Goal: Task Accomplishment & Management: Manage account settings

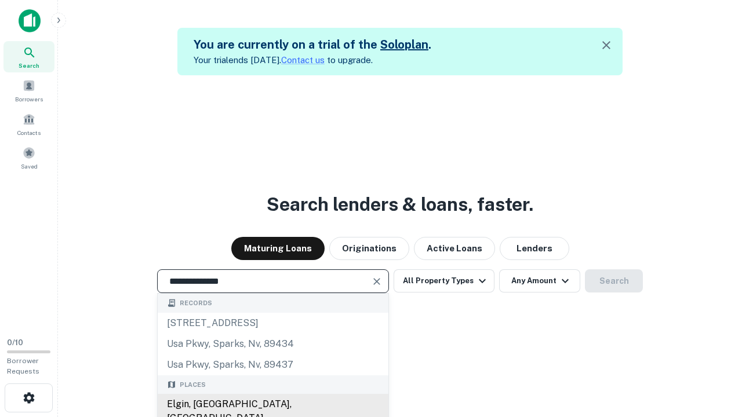
click at [272, 404] on div "Elgin, [GEOGRAPHIC_DATA], [GEOGRAPHIC_DATA]" at bounding box center [273, 411] width 231 height 35
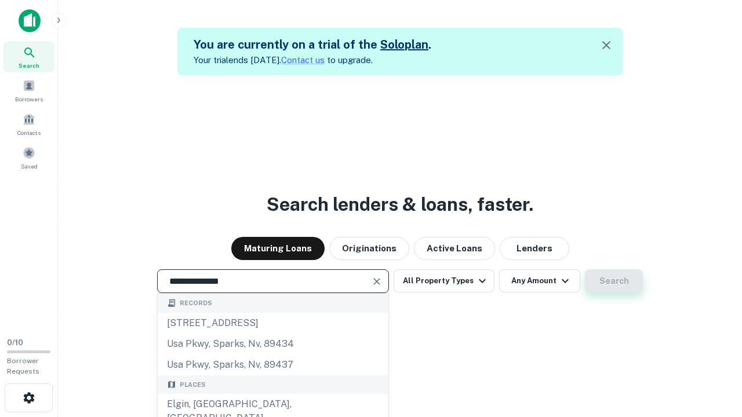
type input "**********"
click at [614, 281] on button "Search" at bounding box center [614, 280] width 58 height 23
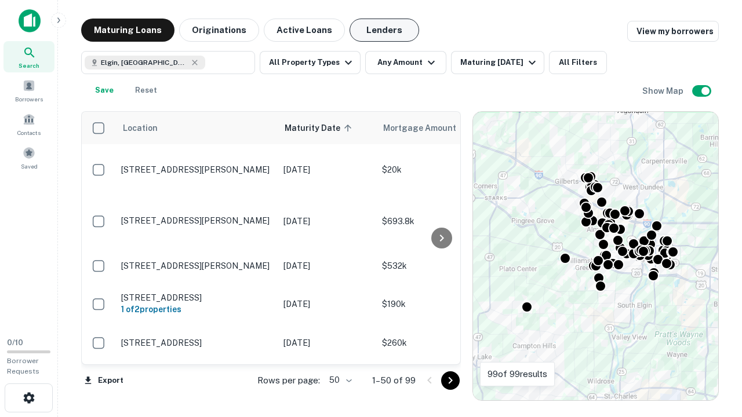
click at [384, 30] on button "Lenders" at bounding box center [384, 30] width 70 height 23
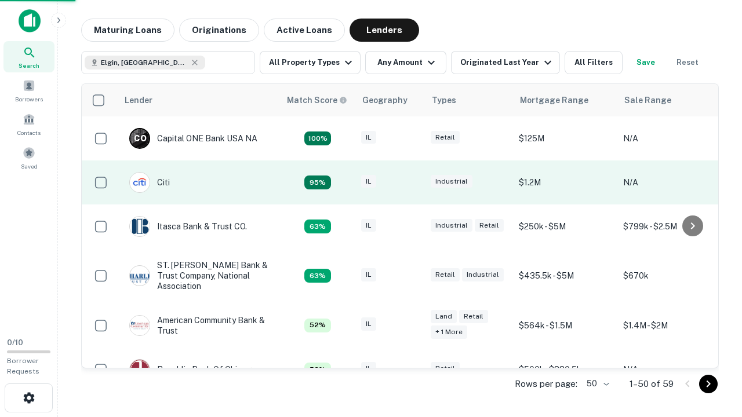
click at [411, 183] on div "IL" at bounding box center [390, 183] width 58 height 16
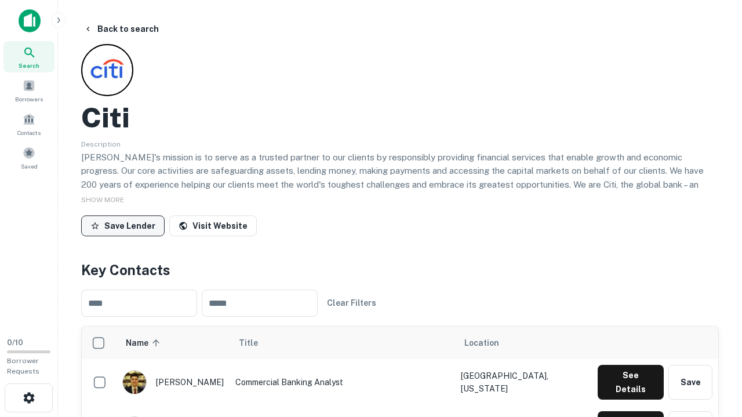
click at [123, 225] on button "Save Lender" at bounding box center [122, 226] width 83 height 21
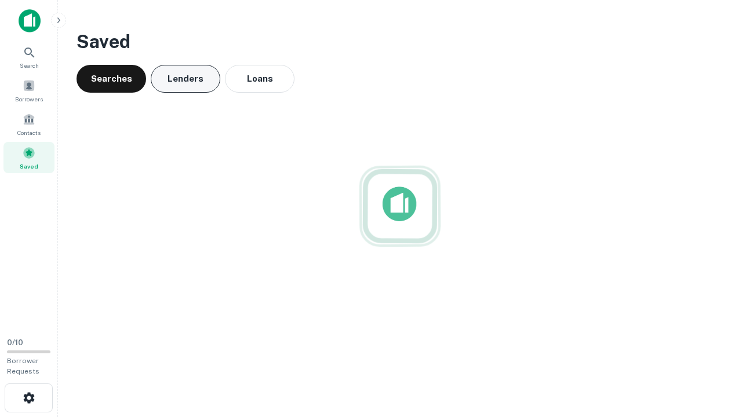
click at [185, 79] on button "Lenders" at bounding box center [186, 79] width 70 height 28
